Goal: Task Accomplishment & Management: Manage account settings

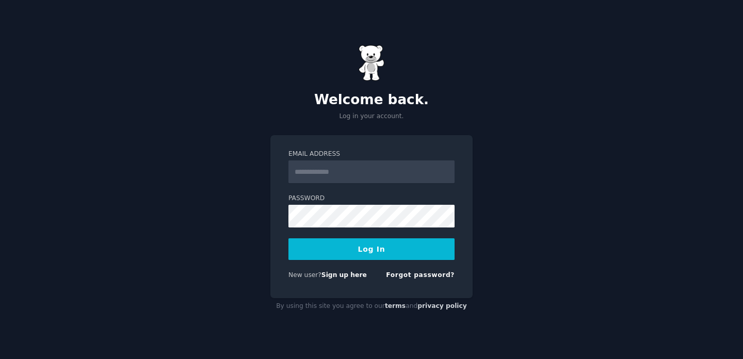
click at [398, 171] on input "Email Address" at bounding box center [371, 171] width 166 height 23
type input "**********"
click at [367, 255] on button "Log In" at bounding box center [371, 249] width 166 height 22
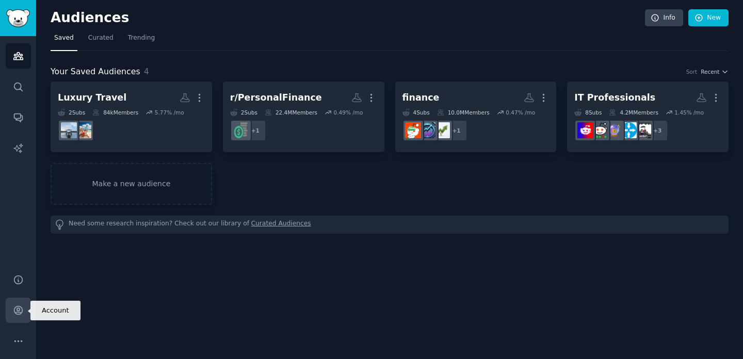
click at [17, 306] on icon "Sidebar" at bounding box center [18, 310] width 11 height 11
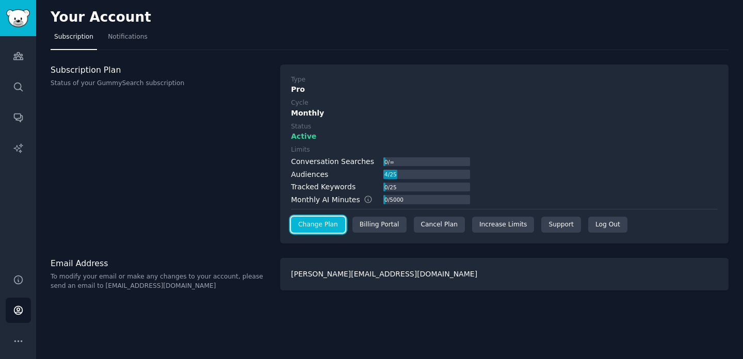
click at [321, 225] on link "Change Plan" at bounding box center [318, 225] width 54 height 17
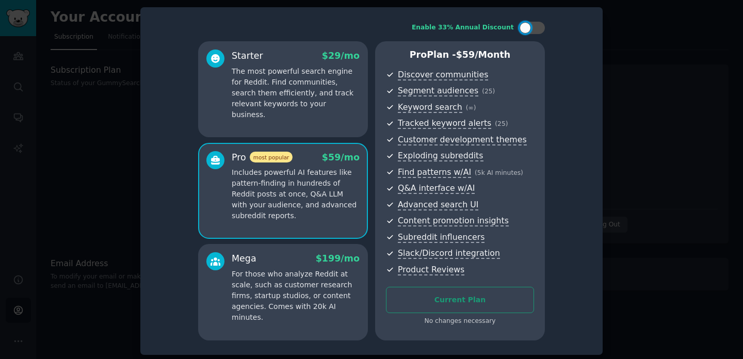
click at [664, 66] on div at bounding box center [371, 179] width 743 height 359
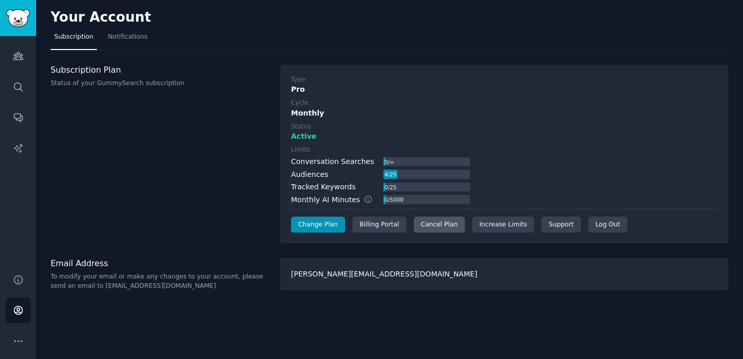
click at [437, 222] on div "Cancel Plan" at bounding box center [439, 225] width 51 height 17
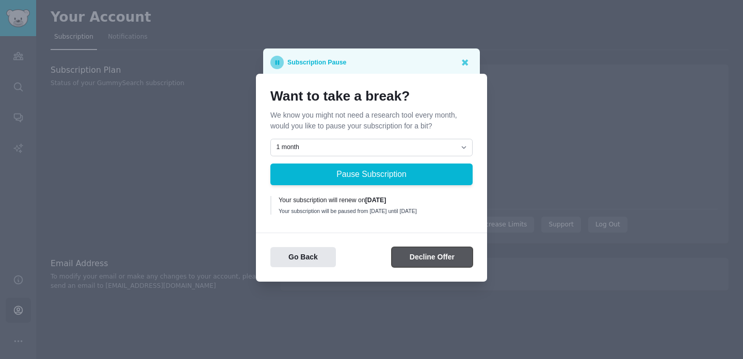
click at [412, 265] on button "Decline Offer" at bounding box center [432, 257] width 81 height 20
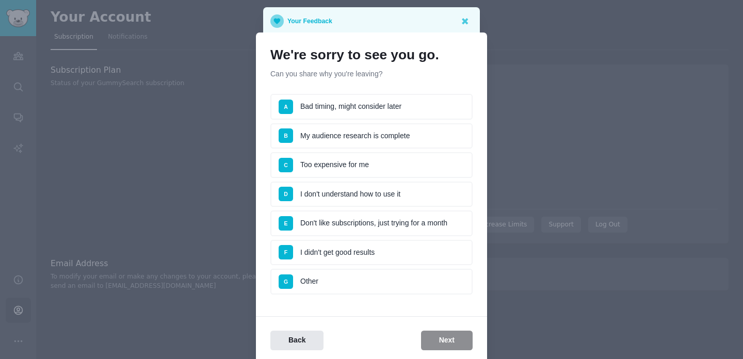
click at [415, 105] on li "A Bad timing, might consider later" at bounding box center [371, 107] width 202 height 26
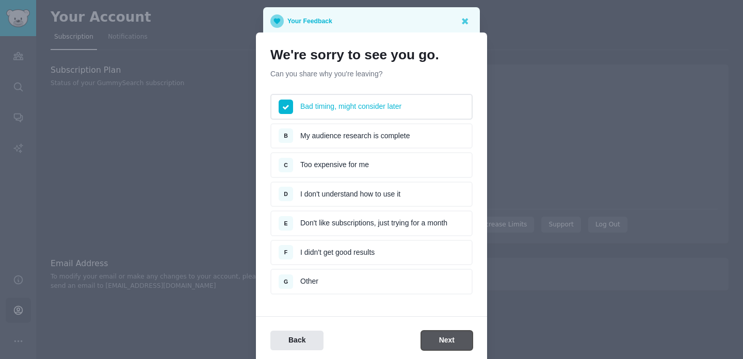
click at [433, 340] on button "Next" at bounding box center [447, 341] width 52 height 20
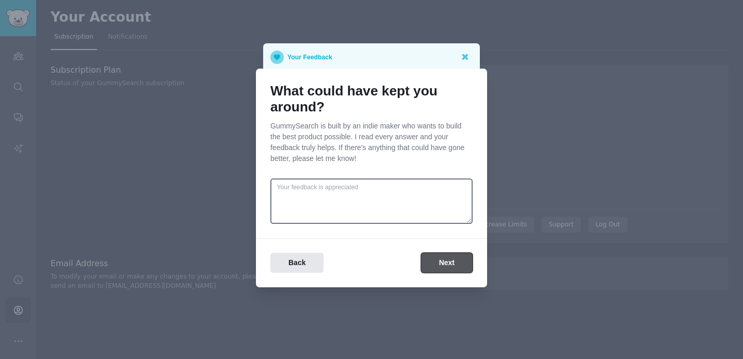
click at [446, 265] on button "Next" at bounding box center [447, 263] width 52 height 20
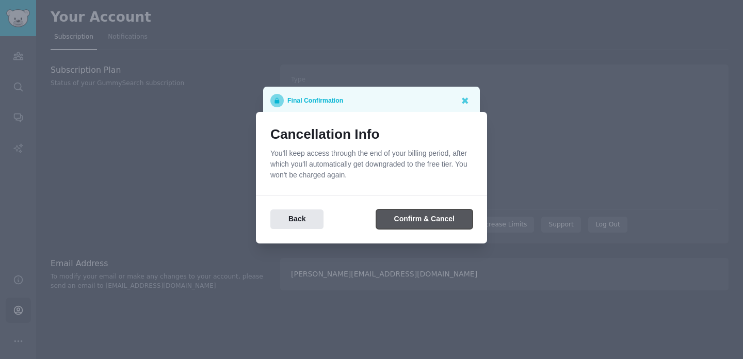
click at [441, 218] on button "Confirm & Cancel" at bounding box center [424, 220] width 97 height 20
